Goal: Task Accomplishment & Management: Manage account settings

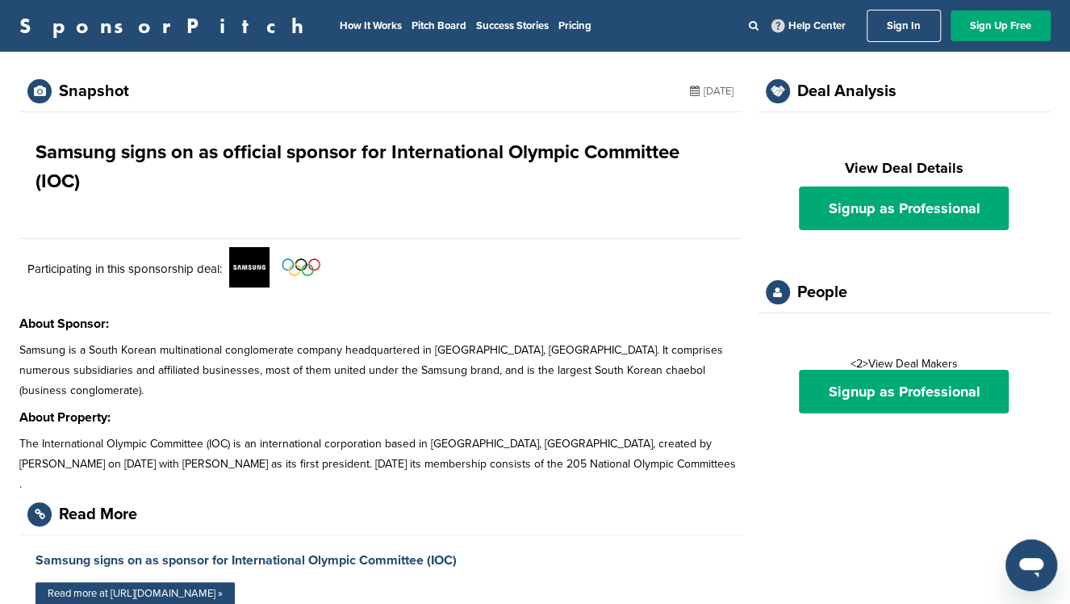
click at [899, 21] on link "Sign In" at bounding box center [904, 26] width 74 height 32
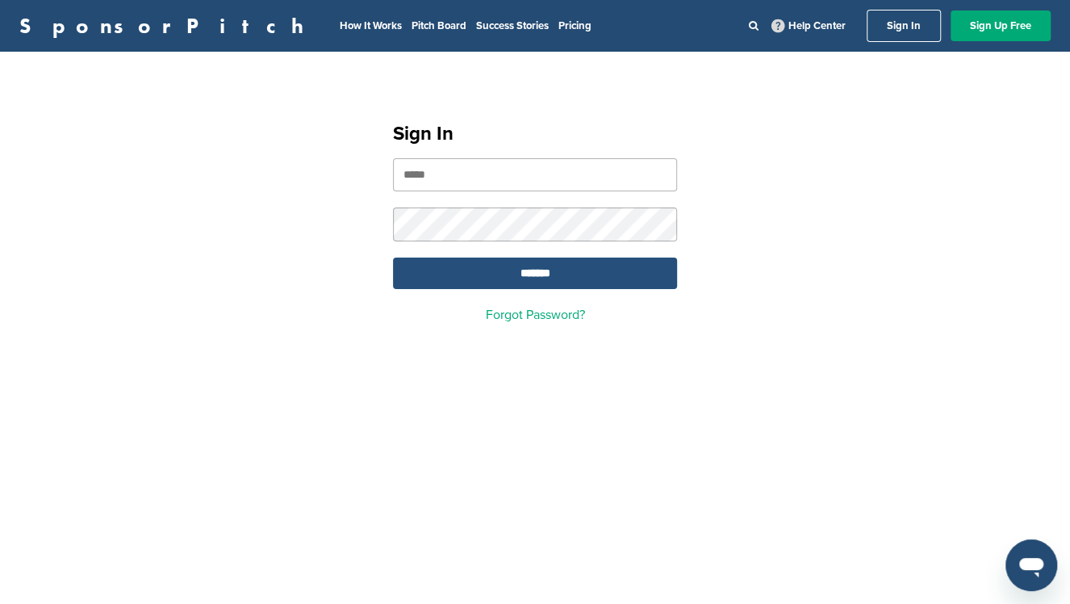
type input "**********"
click at [532, 275] on input "*******" at bounding box center [535, 272] width 284 height 31
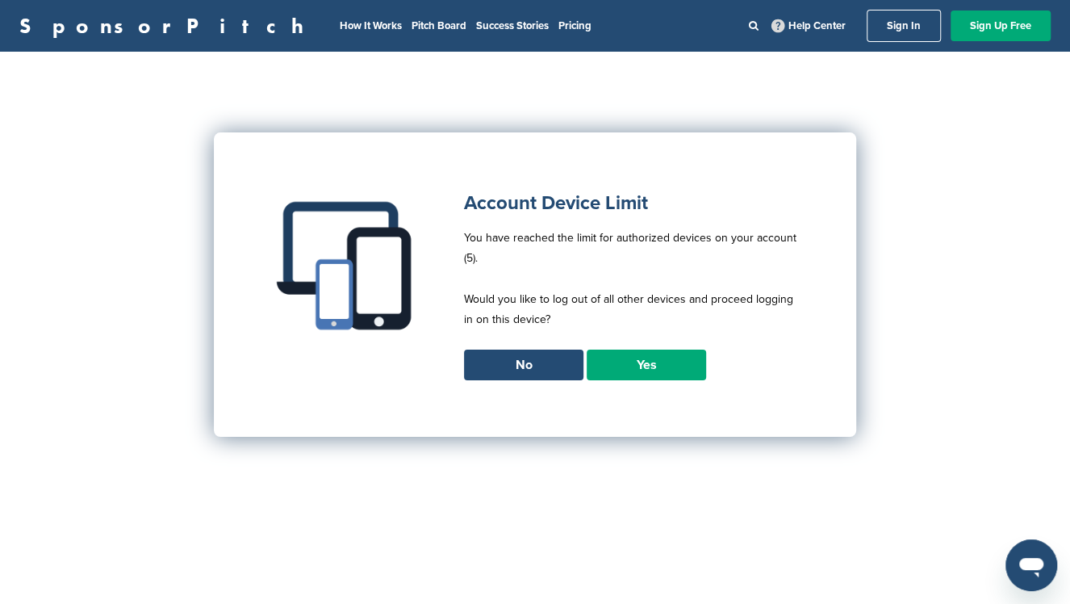
click at [629, 366] on link "Yes" at bounding box center [646, 364] width 119 height 31
